Goal: Task Accomplishment & Management: Complete application form

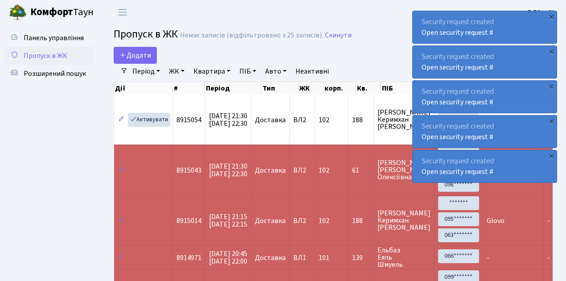
select select "25"
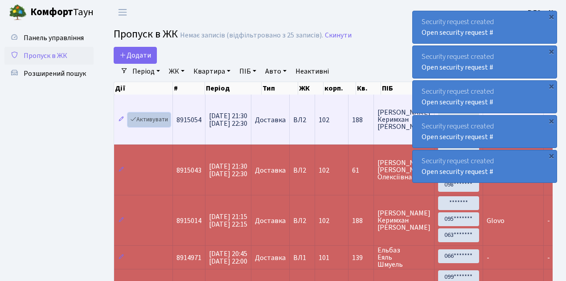
drag, startPoint x: 0, startPoint y: 0, endPoint x: 155, endPoint y: 119, distance: 195.4
click at [155, 119] on link "Активувати" at bounding box center [149, 120] width 42 height 14
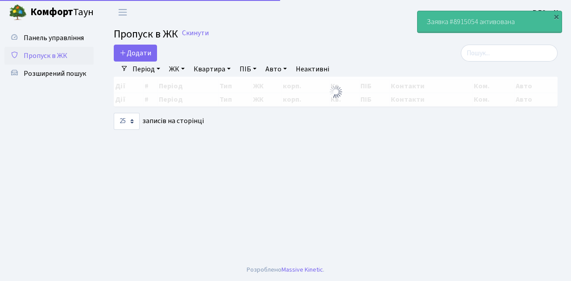
select select "25"
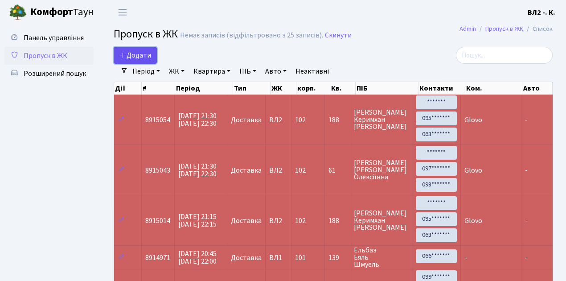
click at [143, 55] on span "Додати" at bounding box center [135, 55] width 32 height 10
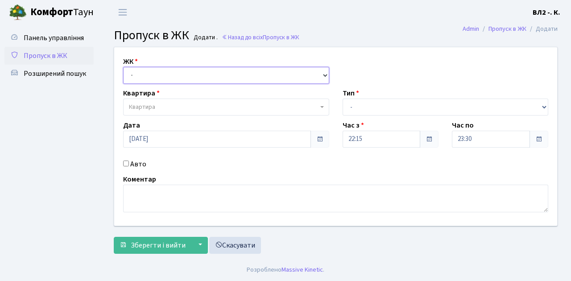
click at [150, 72] on select "- [STREET_ADDRESS][PERSON_NAME]" at bounding box center [226, 75] width 206 height 17
select select "317"
click at [123, 67] on select "- ВЛ1, Ужгородський пров., 4/1 ВЛ2, Голосіївський просп., 76 ВЛ3, пр.Голосіївсь…" at bounding box center [226, 75] width 206 height 17
select select
click at [163, 109] on span "Квартира" at bounding box center [223, 107] width 189 height 9
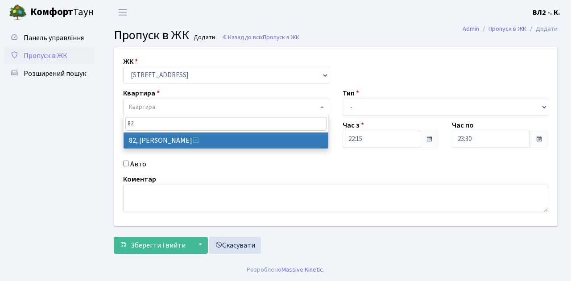
type input "82"
select select "38185"
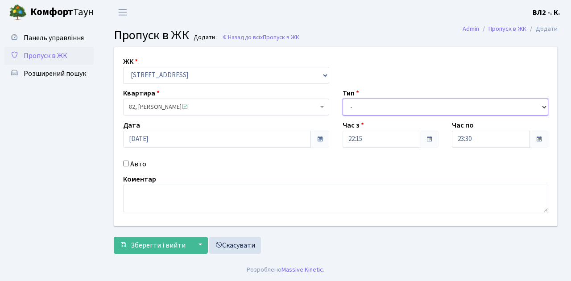
click at [379, 106] on select "- Доставка Таксі Гості Сервіс" at bounding box center [445, 107] width 206 height 17
select select "1"
click at [342, 99] on select "- Доставка Таксі Гості Сервіс" at bounding box center [445, 107] width 206 height 17
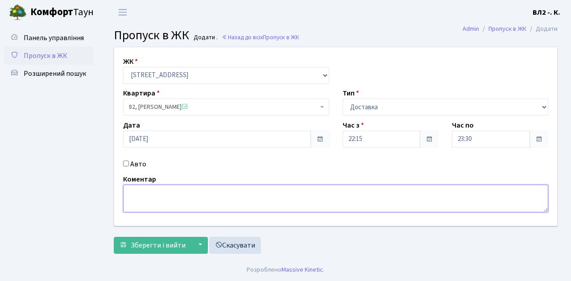
click at [136, 197] on textarea at bounding box center [335, 199] width 425 height 28
type textarea "Glovo"
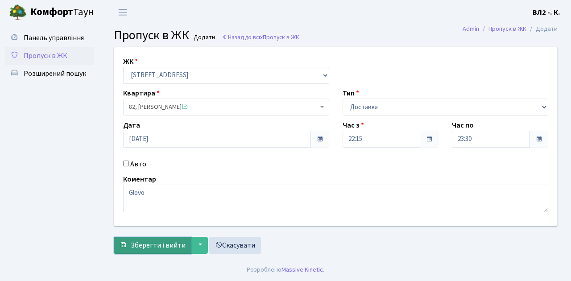
click at [150, 247] on span "Зберегти і вийти" at bounding box center [158, 245] width 55 height 10
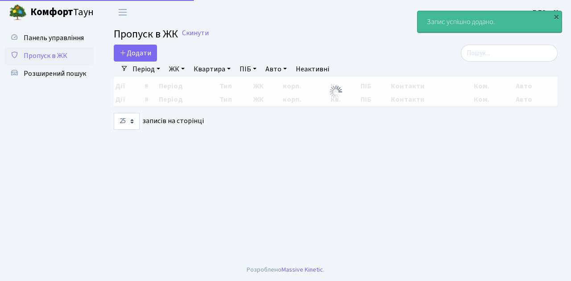
select select "25"
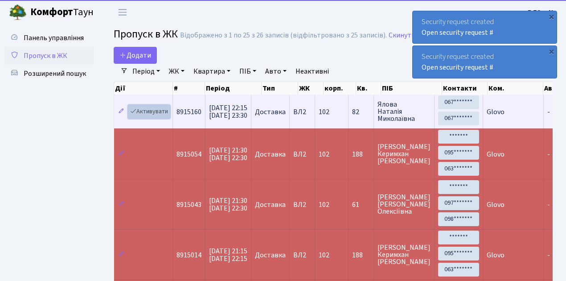
click at [154, 113] on link "Активувати" at bounding box center [149, 112] width 42 height 14
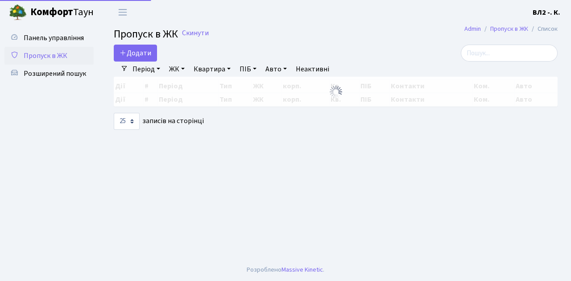
select select "25"
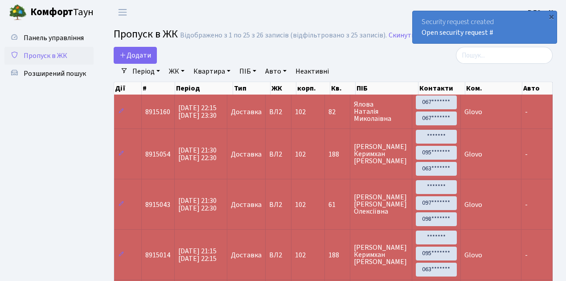
click at [49, 57] on span "Пропуск в ЖК" at bounding box center [46, 56] width 44 height 10
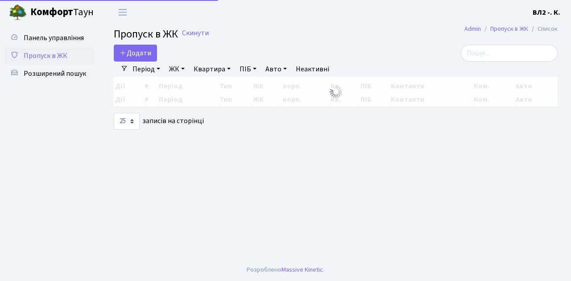
select select "25"
